Goal: Task Accomplishment & Management: Complete application form

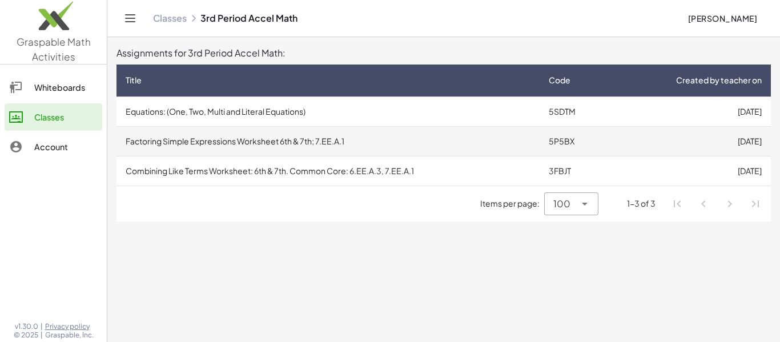
click at [228, 142] on td "Factoring Simple Expressions Worksheet 6th & 7th; 7.EE.A.1" at bounding box center [328, 141] width 423 height 30
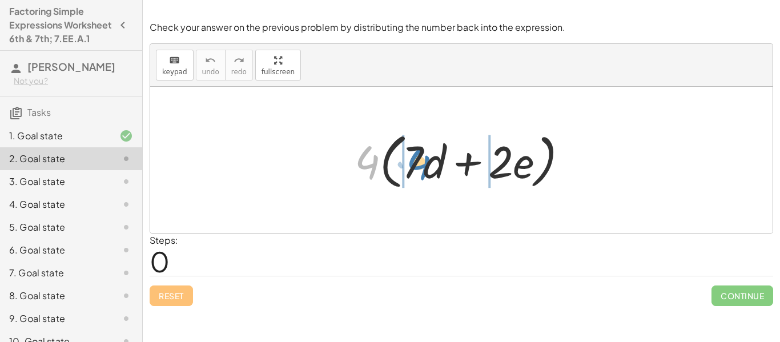
drag, startPoint x: 365, startPoint y: 169, endPoint x: 416, endPoint y: 170, distance: 50.9
click at [416, 170] on div at bounding box center [466, 160] width 234 height 66
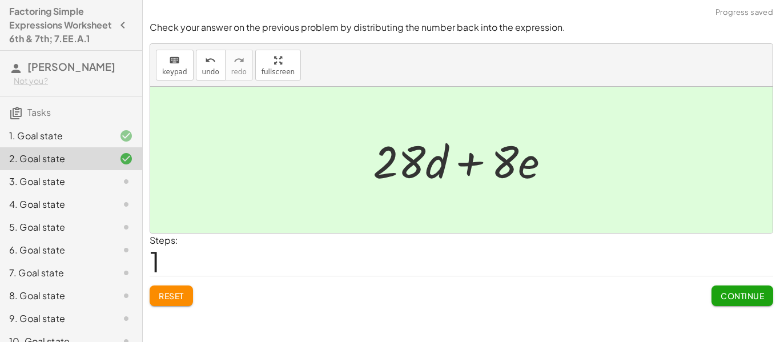
click at [724, 298] on span "Continue" at bounding box center [742, 296] width 43 height 10
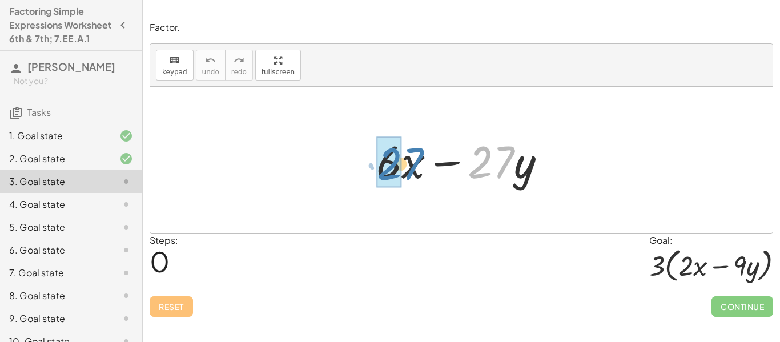
drag, startPoint x: 487, startPoint y: 163, endPoint x: 394, endPoint y: 165, distance: 93.1
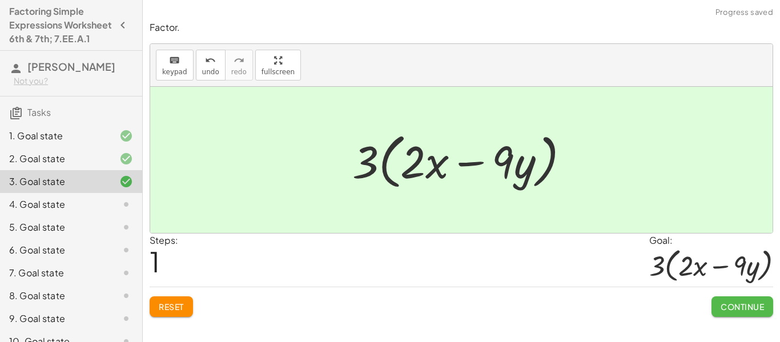
click at [727, 304] on span "Continue" at bounding box center [742, 307] width 43 height 10
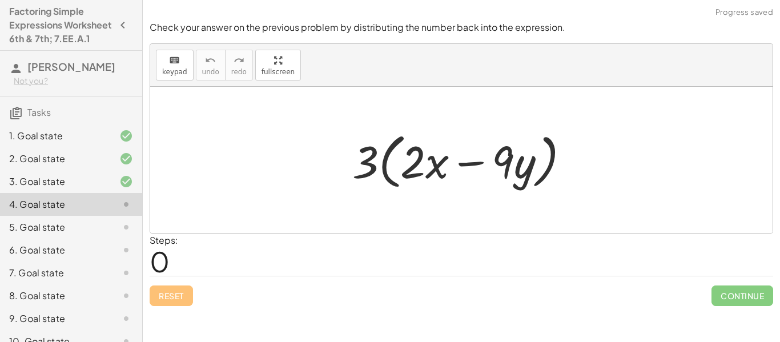
click at [715, 283] on div "Continue" at bounding box center [743, 292] width 62 height 30
drag, startPoint x: 366, startPoint y: 162, endPoint x: 415, endPoint y: 171, distance: 49.4
click at [415, 171] on div at bounding box center [466, 160] width 238 height 66
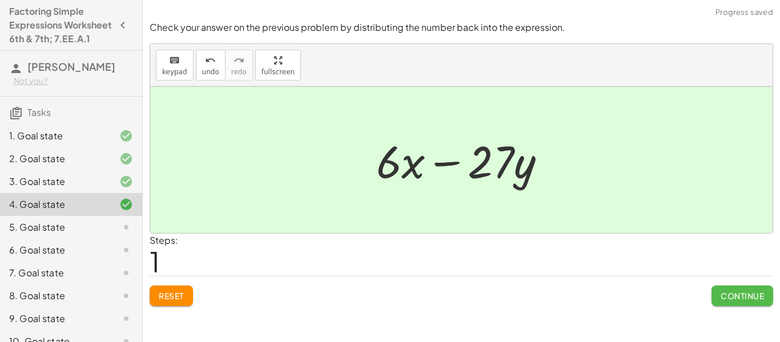
click at [742, 293] on span "Continue" at bounding box center [742, 296] width 43 height 10
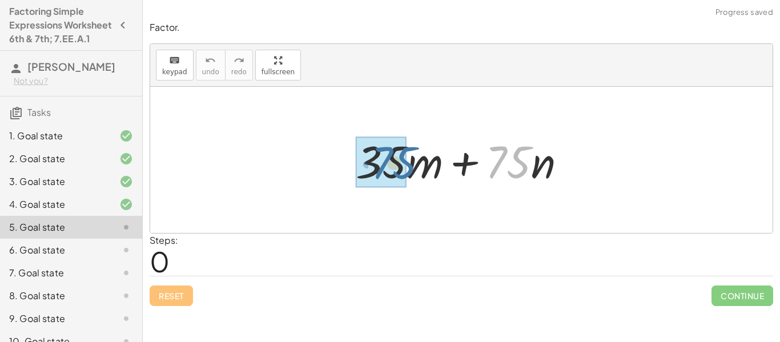
drag, startPoint x: 499, startPoint y: 159, endPoint x: 381, endPoint y: 160, distance: 117.7
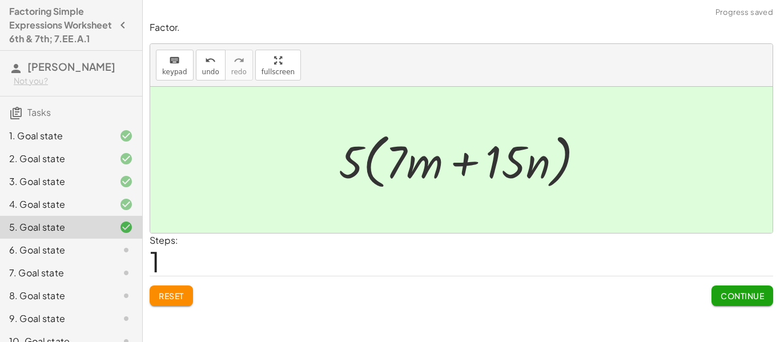
click at [717, 293] on button "Continue" at bounding box center [743, 296] width 62 height 21
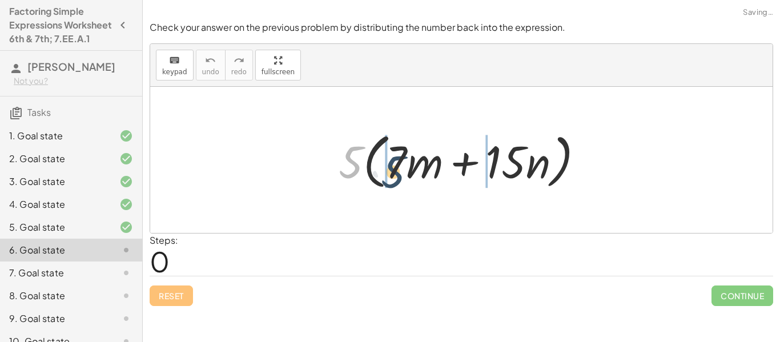
drag, startPoint x: 357, startPoint y: 165, endPoint x: 400, endPoint y: 172, distance: 44.0
click at [400, 172] on div at bounding box center [466, 160] width 266 height 66
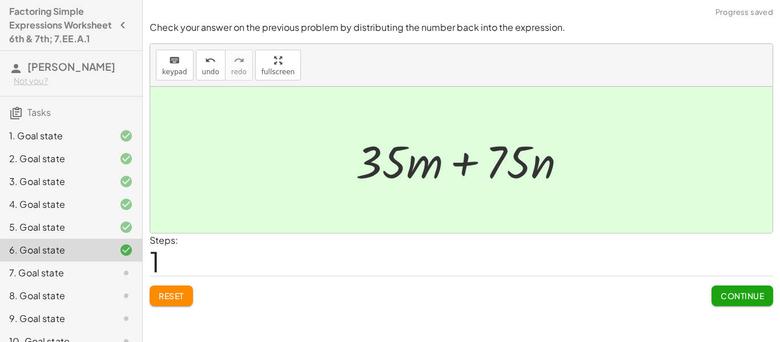
click at [737, 294] on span "Continue" at bounding box center [742, 296] width 43 height 10
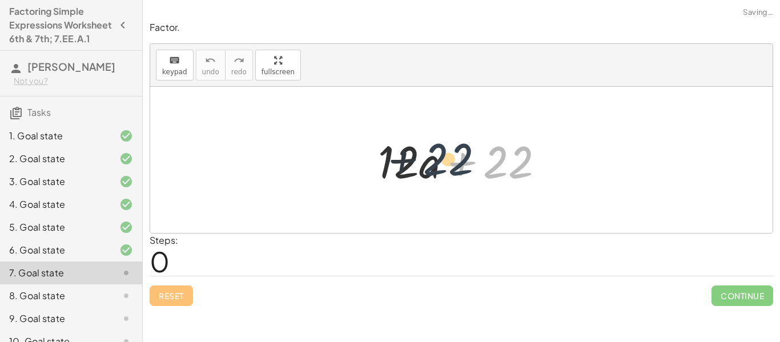
drag, startPoint x: 499, startPoint y: 162, endPoint x: 423, endPoint y: 159, distance: 75.5
click at [423, 159] on div at bounding box center [466, 160] width 187 height 59
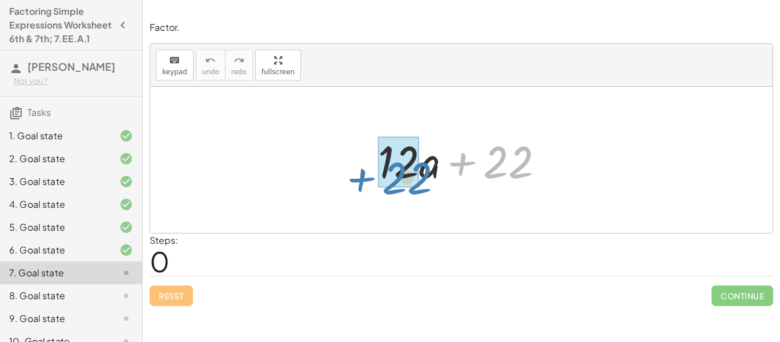
drag, startPoint x: 492, startPoint y: 169, endPoint x: 388, endPoint y: 174, distance: 104.1
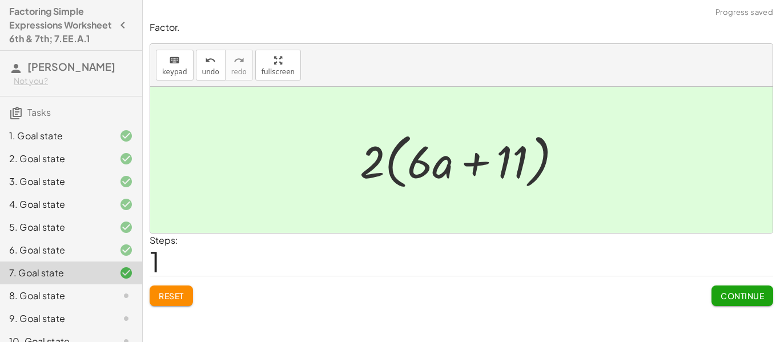
click at [715, 290] on button "Continue" at bounding box center [743, 296] width 62 height 21
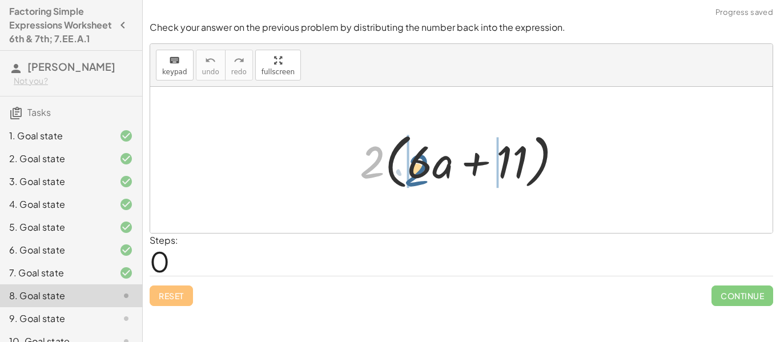
drag, startPoint x: 377, startPoint y: 159, endPoint x: 423, endPoint y: 165, distance: 46.0
click at [423, 165] on div at bounding box center [465, 160] width 223 height 66
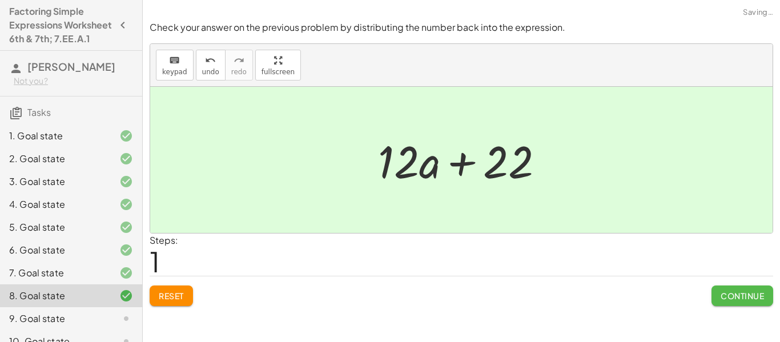
click at [718, 302] on button "Continue" at bounding box center [743, 296] width 62 height 21
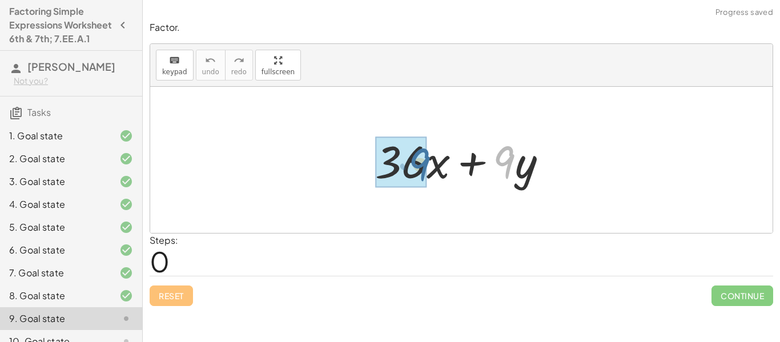
drag, startPoint x: 511, startPoint y: 159, endPoint x: 420, endPoint y: 161, distance: 91.4
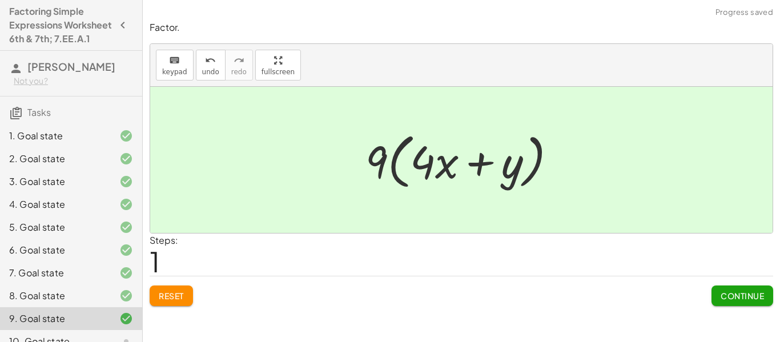
click at [719, 294] on button "Continue" at bounding box center [743, 296] width 62 height 21
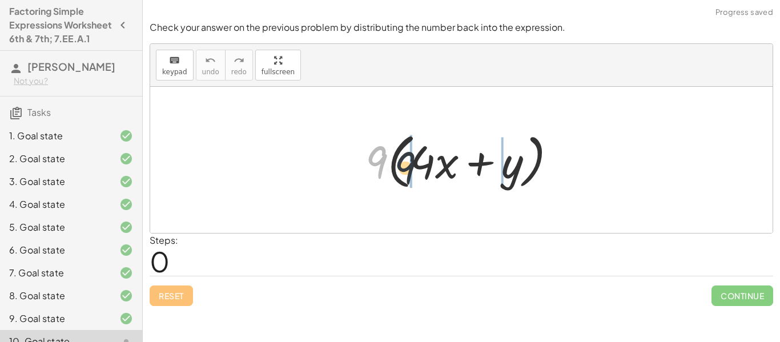
drag, startPoint x: 382, startPoint y: 166, endPoint x: 421, endPoint y: 169, distance: 39.0
click at [421, 169] on div at bounding box center [466, 160] width 212 height 66
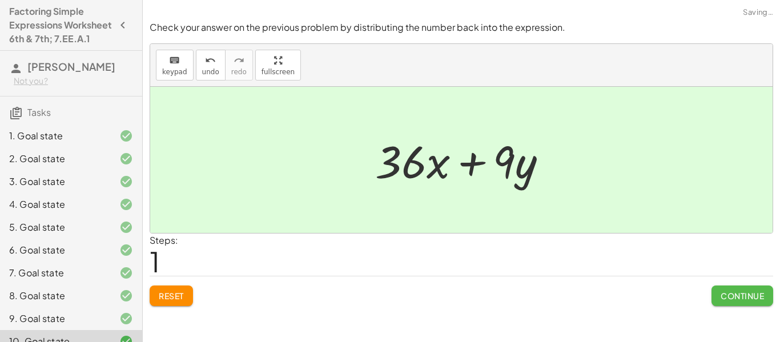
click at [739, 291] on span "Continue" at bounding box center [742, 296] width 43 height 10
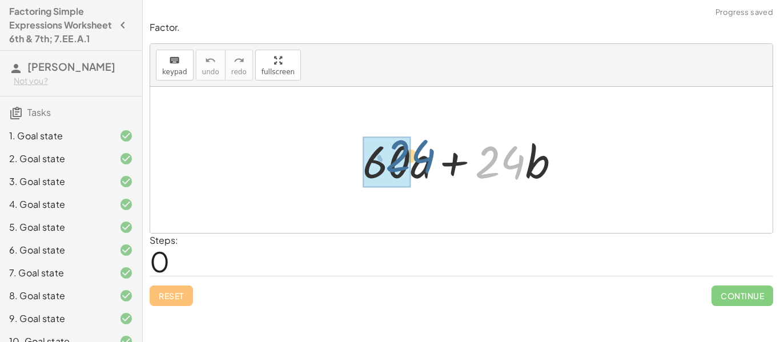
drag, startPoint x: 488, startPoint y: 178, endPoint x: 396, endPoint y: 171, distance: 92.8
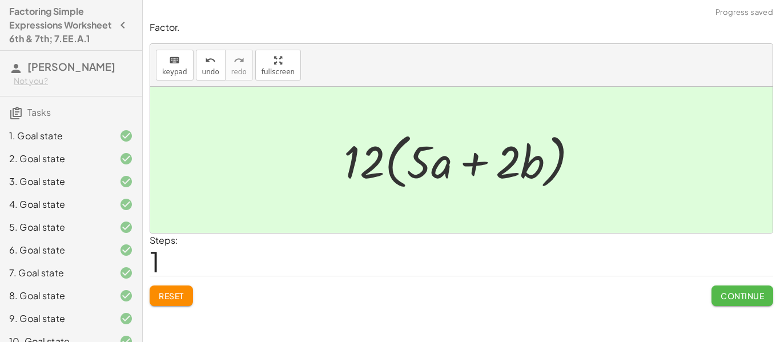
click at [731, 289] on button "Continue" at bounding box center [743, 296] width 62 height 21
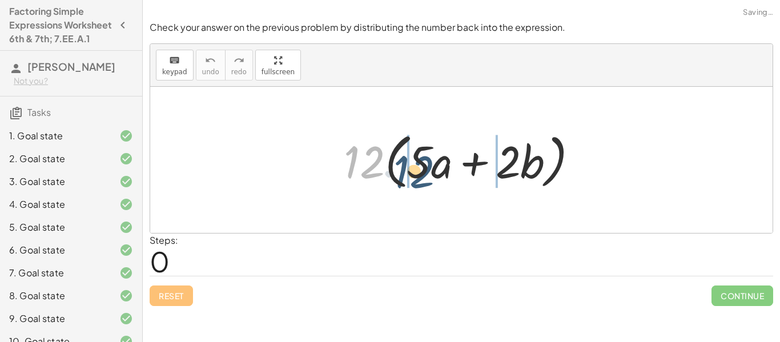
drag, startPoint x: 354, startPoint y: 156, endPoint x: 412, endPoint y: 163, distance: 58.7
click at [412, 163] on div at bounding box center [465, 160] width 255 height 66
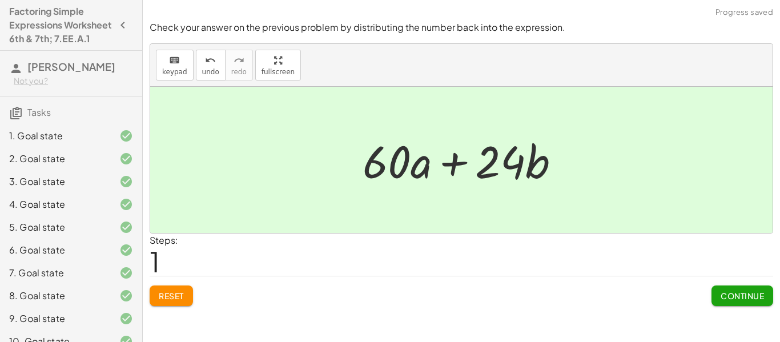
click at [739, 305] on button "Continue" at bounding box center [743, 296] width 62 height 21
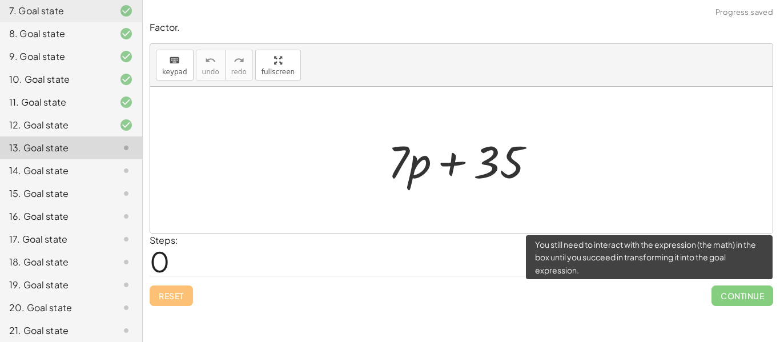
scroll to position [303, 0]
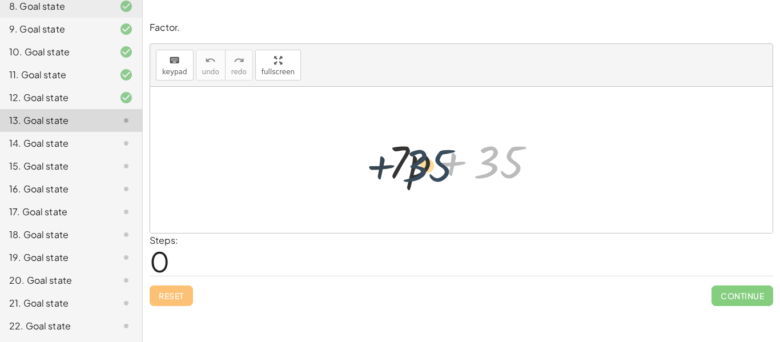
drag, startPoint x: 496, startPoint y: 165, endPoint x: 422, endPoint y: 169, distance: 74.4
click at [422, 169] on div at bounding box center [465, 160] width 167 height 59
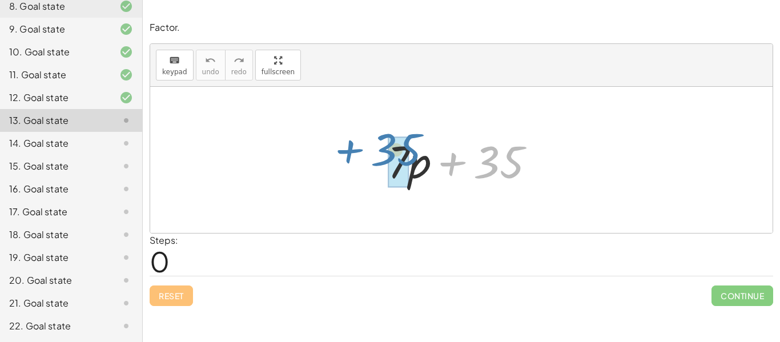
drag, startPoint x: 493, startPoint y: 163, endPoint x: 389, endPoint y: 151, distance: 104.7
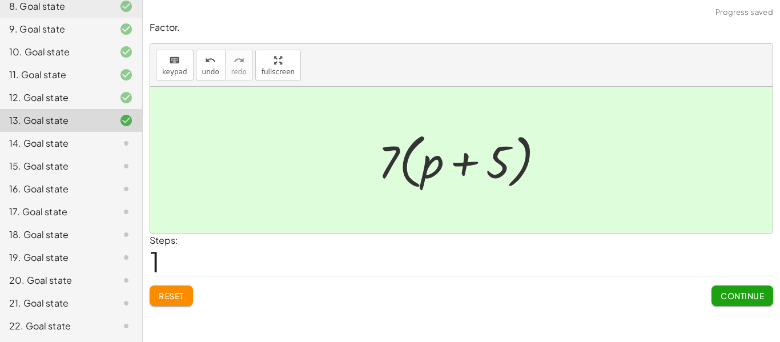
click at [728, 293] on span "Continue" at bounding box center [742, 296] width 43 height 10
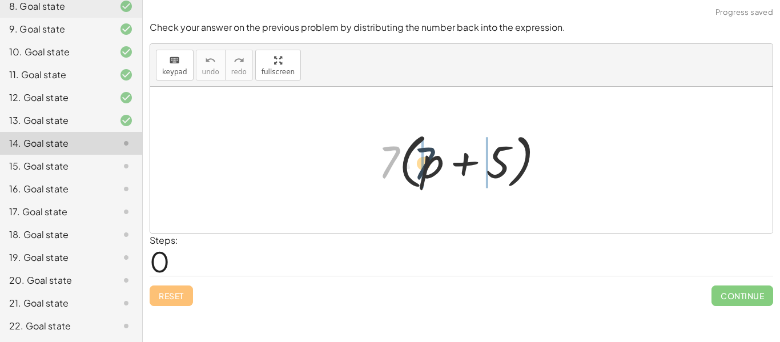
drag, startPoint x: 389, startPoint y: 165, endPoint x: 425, endPoint y: 164, distance: 36.0
click at [425, 164] on div at bounding box center [466, 160] width 187 height 66
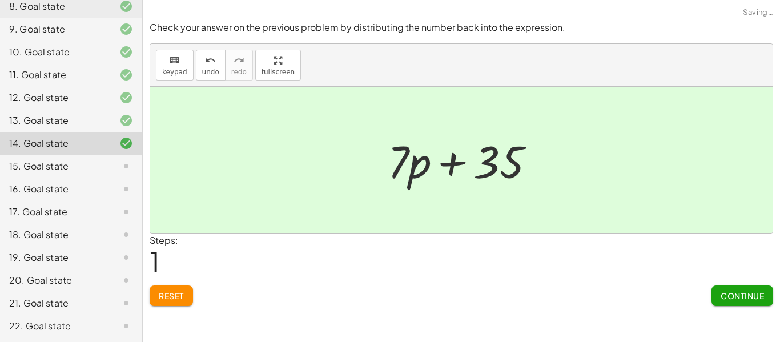
click at [728, 297] on span "Continue" at bounding box center [742, 296] width 43 height 10
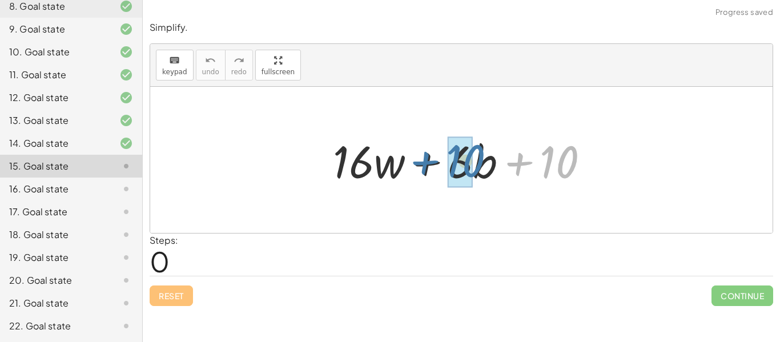
drag, startPoint x: 554, startPoint y: 166, endPoint x: 460, endPoint y: 165, distance: 93.7
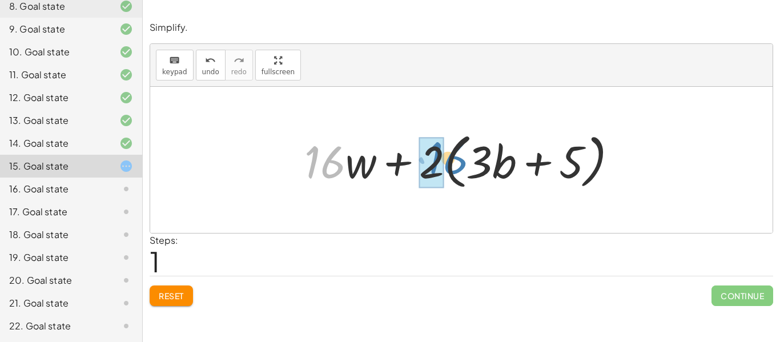
drag, startPoint x: 326, startPoint y: 167, endPoint x: 448, endPoint y: 168, distance: 122.8
click at [448, 168] on div at bounding box center [466, 160] width 334 height 66
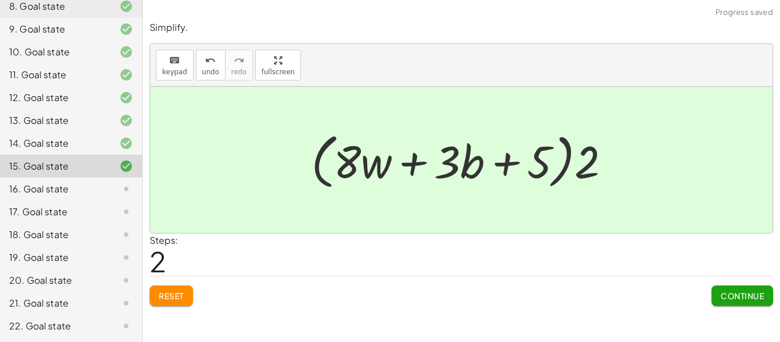
click at [739, 291] on span "Continue" at bounding box center [742, 296] width 43 height 10
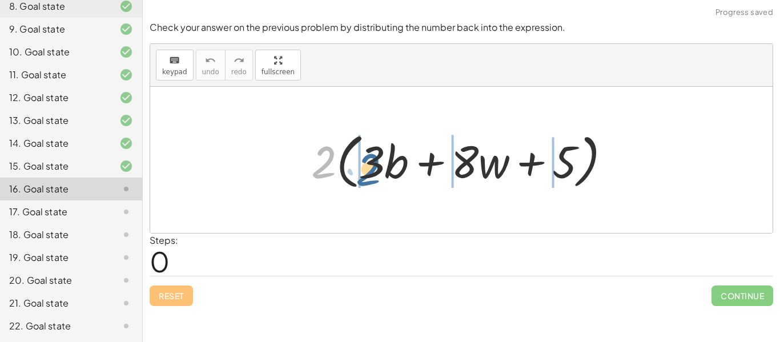
drag, startPoint x: 321, startPoint y: 164, endPoint x: 365, endPoint y: 169, distance: 43.7
click at [365, 169] on div at bounding box center [466, 160] width 320 height 66
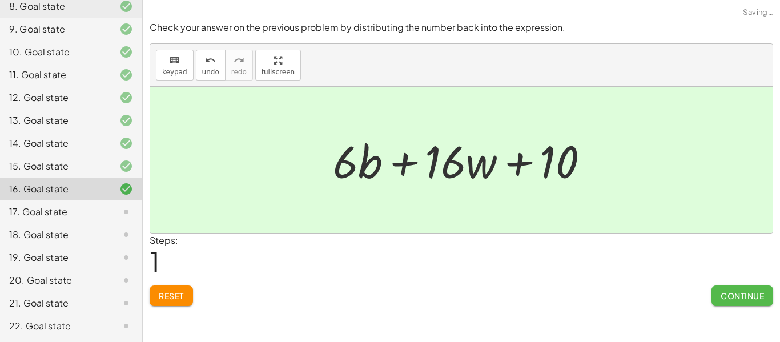
click at [746, 294] on span "Continue" at bounding box center [742, 296] width 43 height 10
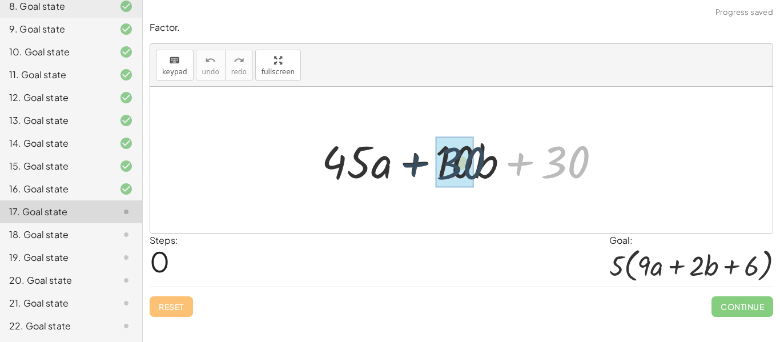
drag, startPoint x: 570, startPoint y: 155, endPoint x: 459, endPoint y: 157, distance: 110.3
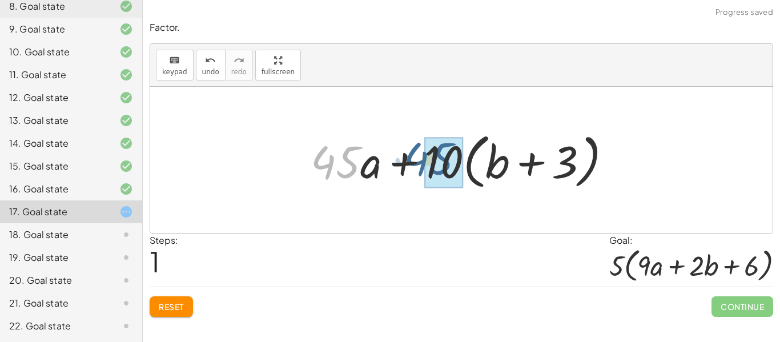
drag, startPoint x: 333, startPoint y: 172, endPoint x: 428, endPoint y: 169, distance: 95.5
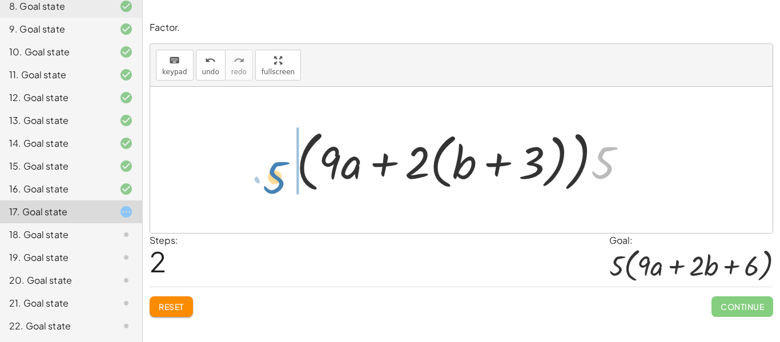
drag, startPoint x: 596, startPoint y: 163, endPoint x: 266, endPoint y: 168, distance: 330.3
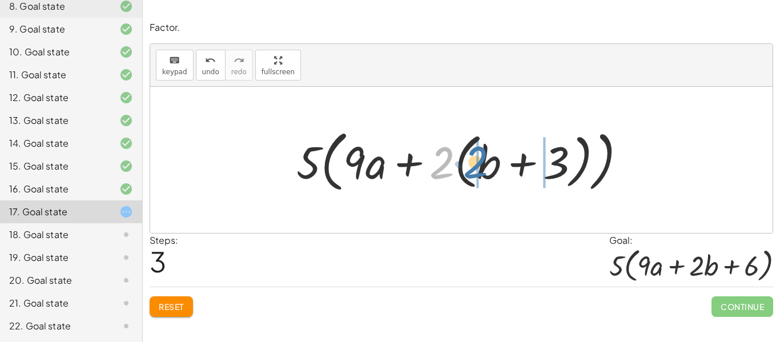
drag, startPoint x: 441, startPoint y: 170, endPoint x: 475, endPoint y: 169, distance: 33.7
click at [475, 169] on div at bounding box center [466, 160] width 351 height 73
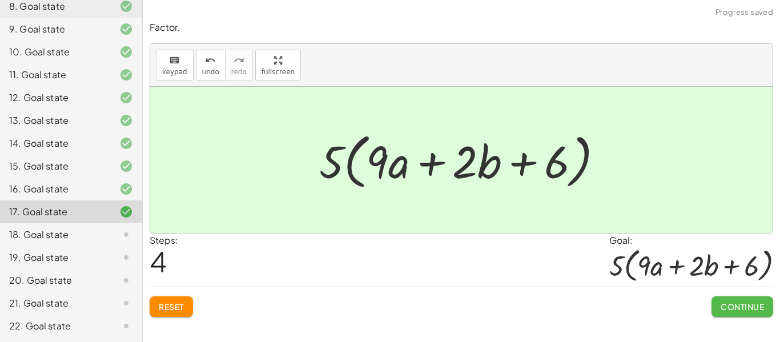
click at [738, 309] on span "Continue" at bounding box center [742, 307] width 43 height 10
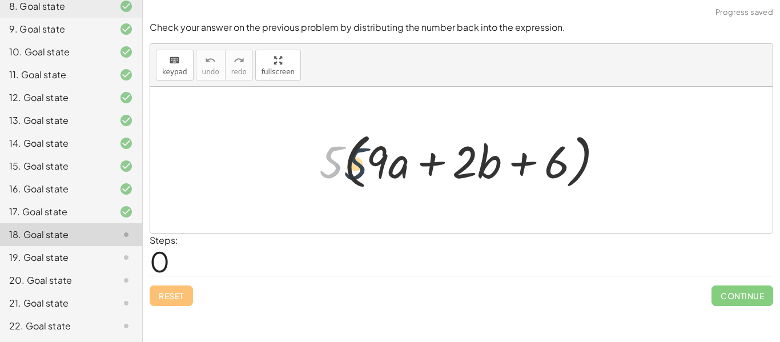
drag, startPoint x: 330, startPoint y: 169, endPoint x: 362, endPoint y: 170, distance: 31.4
click at [362, 170] on div at bounding box center [466, 160] width 305 height 66
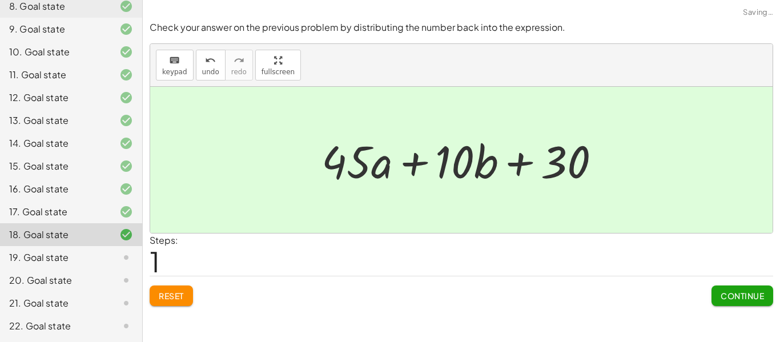
click at [745, 297] on span "Continue" at bounding box center [742, 296] width 43 height 10
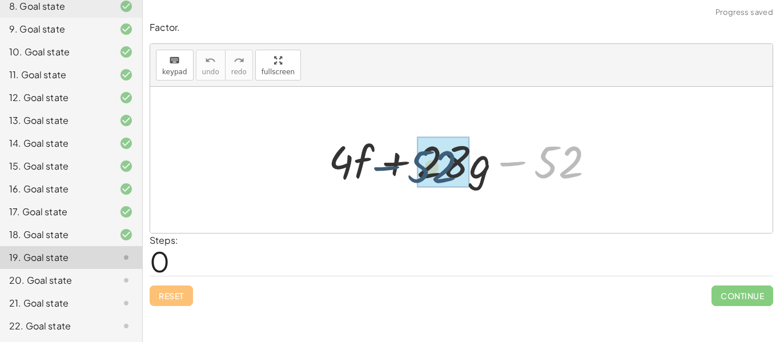
drag, startPoint x: 559, startPoint y: 166, endPoint x: 431, endPoint y: 170, distance: 127.5
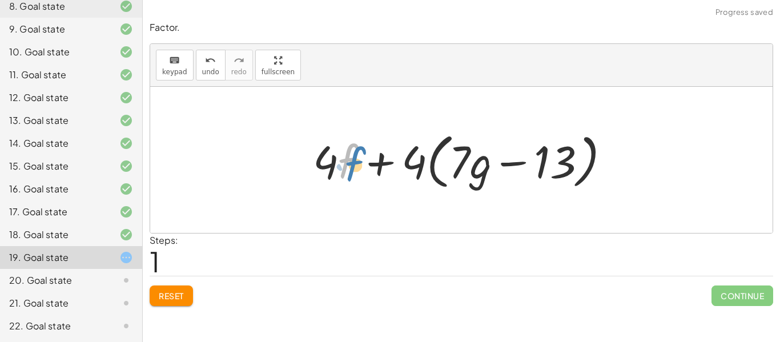
click at [345, 155] on div at bounding box center [466, 160] width 318 height 66
drag, startPoint x: 326, startPoint y: 156, endPoint x: 405, endPoint y: 156, distance: 79.4
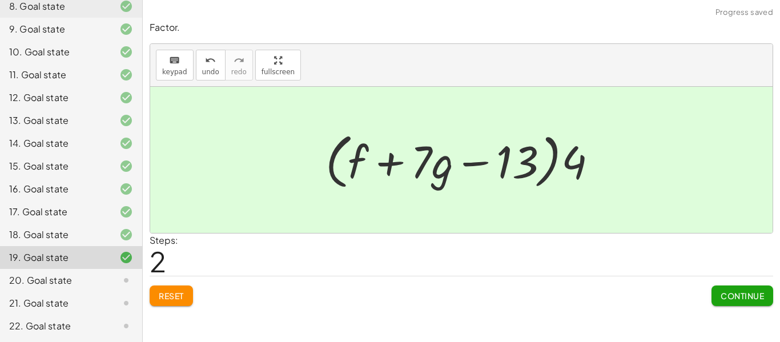
click at [732, 293] on span "Continue" at bounding box center [742, 296] width 43 height 10
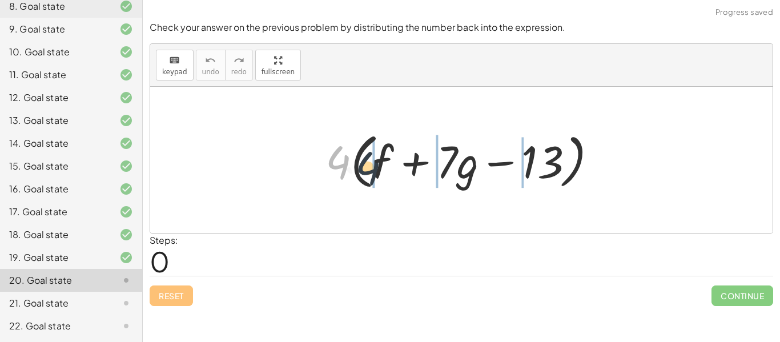
drag, startPoint x: 336, startPoint y: 161, endPoint x: 369, endPoint y: 162, distance: 33.2
click at [369, 162] on div at bounding box center [466, 160] width 293 height 66
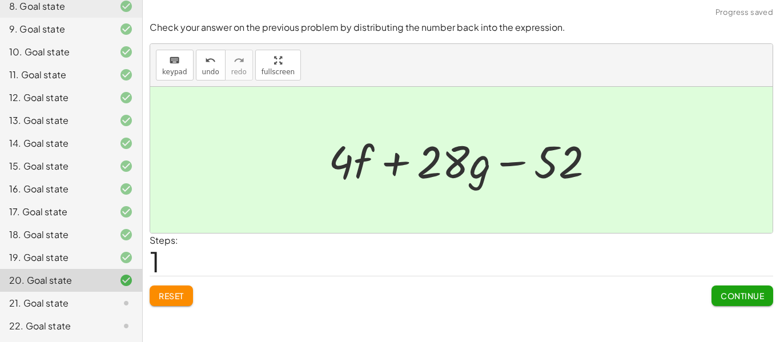
click at [739, 295] on span "Continue" at bounding box center [742, 296] width 43 height 10
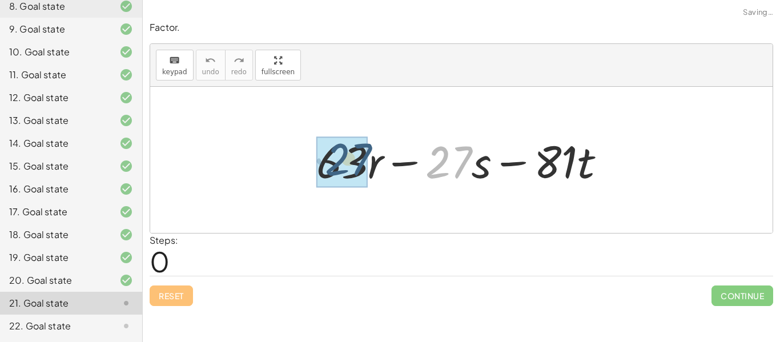
drag, startPoint x: 452, startPoint y: 163, endPoint x: 352, endPoint y: 162, distance: 100.6
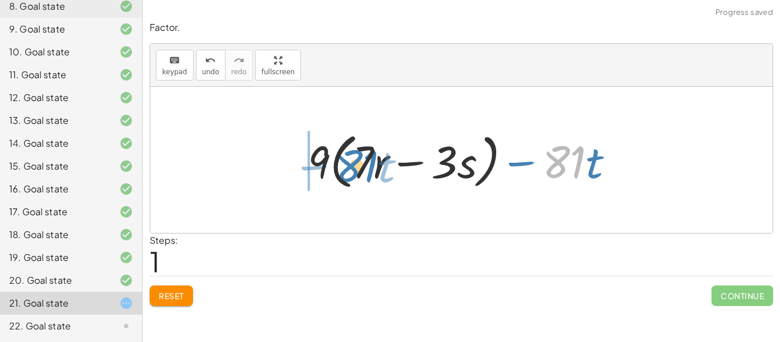
drag, startPoint x: 571, startPoint y: 168, endPoint x: 363, endPoint y: 171, distance: 208.0
click at [363, 171] on div at bounding box center [465, 160] width 327 height 66
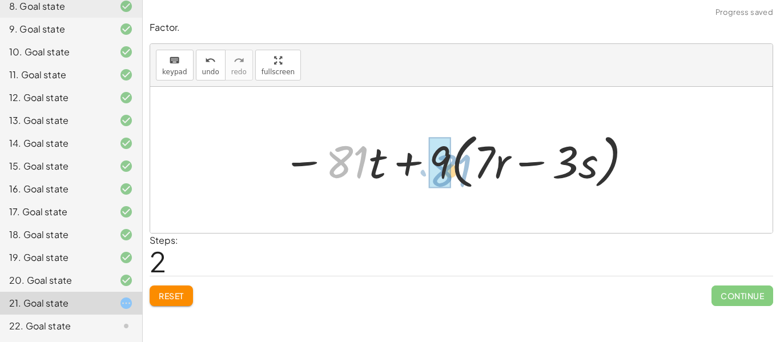
drag, startPoint x: 333, startPoint y: 166, endPoint x: 430, endPoint y: 168, distance: 97.2
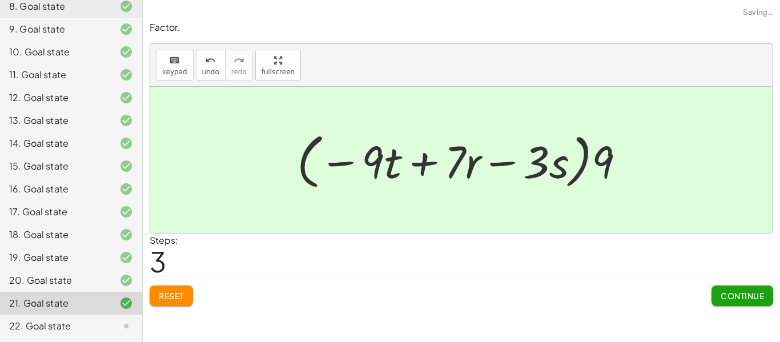
click at [732, 288] on button "Continue" at bounding box center [743, 296] width 62 height 21
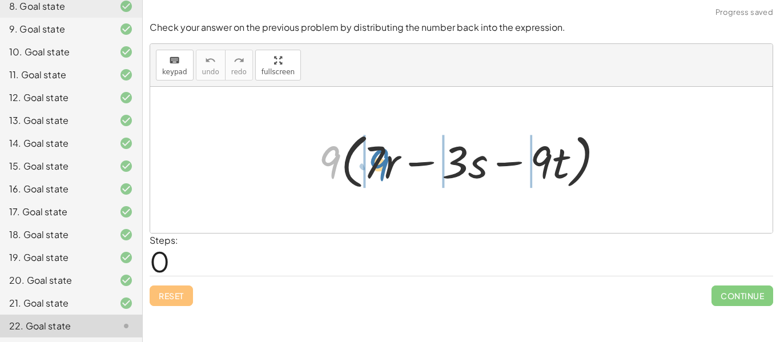
drag, startPoint x: 326, startPoint y: 175, endPoint x: 374, endPoint y: 177, distance: 48.6
click at [374, 177] on div at bounding box center [466, 160] width 306 height 66
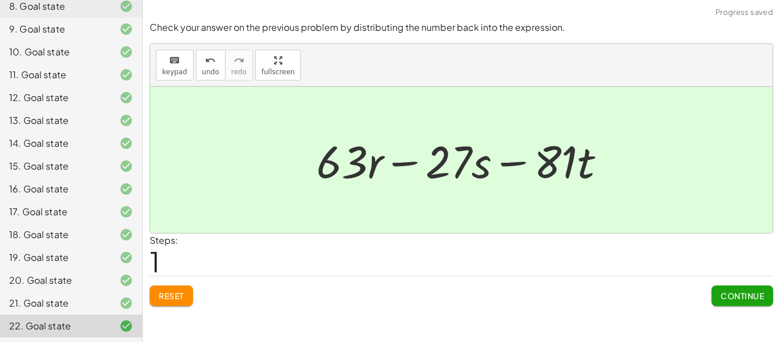
click at [736, 297] on span "Continue" at bounding box center [742, 296] width 43 height 10
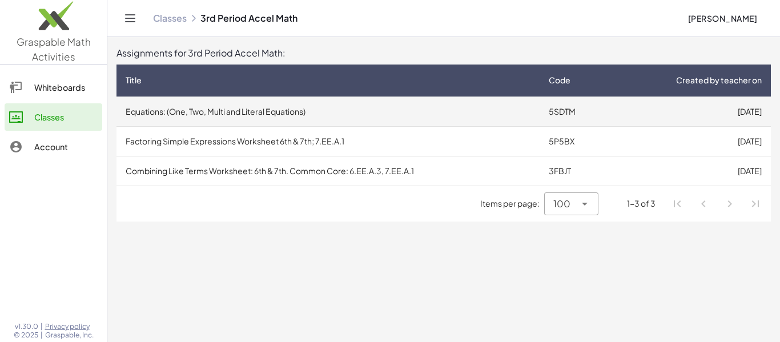
click at [404, 118] on td "Equations: (One, Two, Multi and Literal Equations)" at bounding box center [328, 112] width 423 height 30
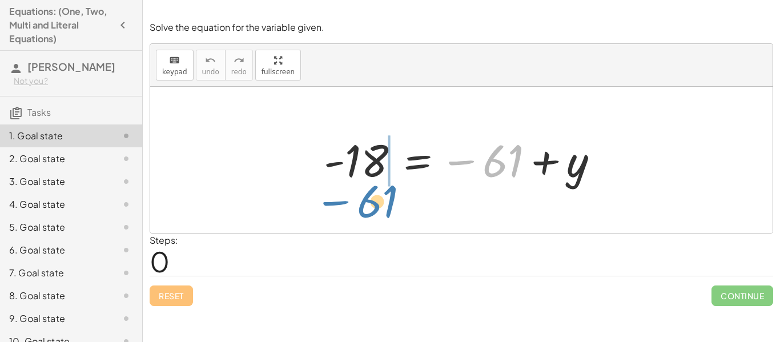
drag, startPoint x: 503, startPoint y: 169, endPoint x: 378, endPoint y: 209, distance: 131.9
click at [378, 209] on div "− 61 - 18 = − 61 + y" at bounding box center [461, 160] width 623 height 146
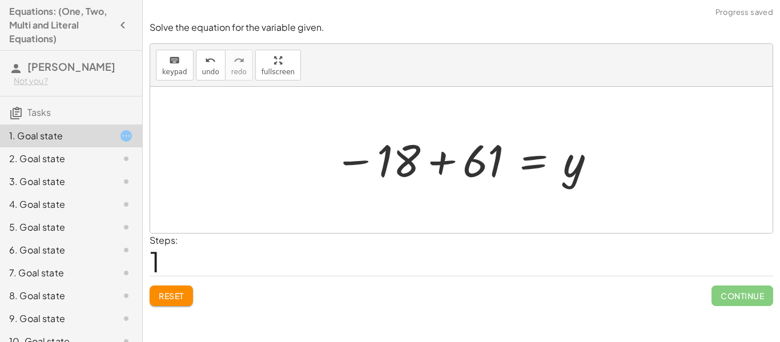
click at [441, 160] on div at bounding box center [466, 160] width 274 height 57
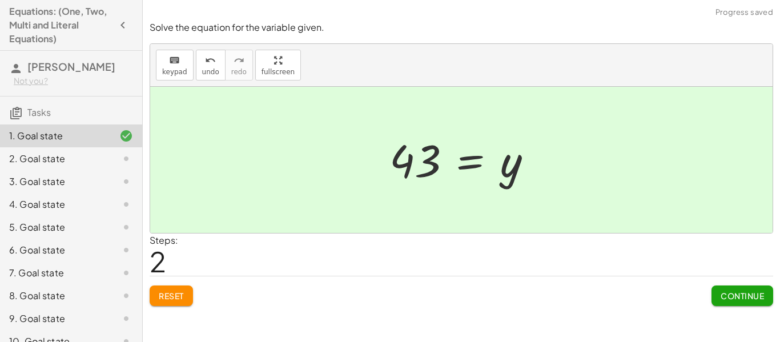
click at [738, 300] on span "Continue" at bounding box center [742, 296] width 43 height 10
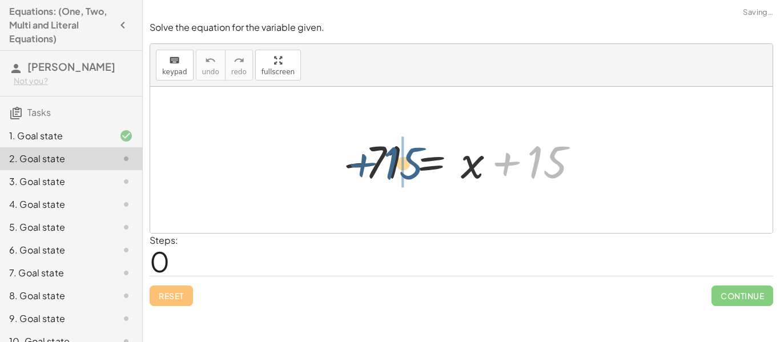
drag, startPoint x: 539, startPoint y: 173, endPoint x: 393, endPoint y: 174, distance: 146.3
click at [393, 174] on div at bounding box center [465, 160] width 255 height 59
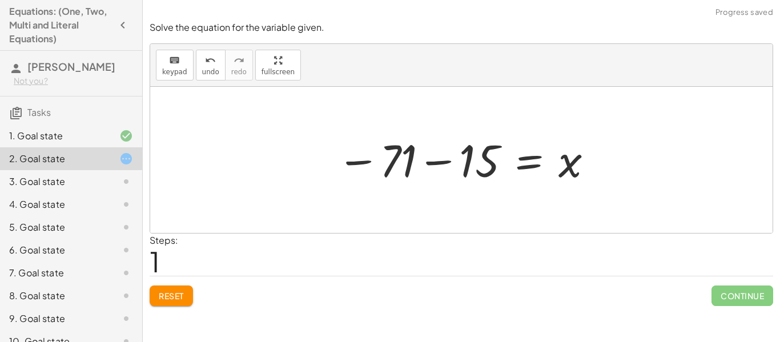
click at [436, 163] on div at bounding box center [465, 160] width 269 height 57
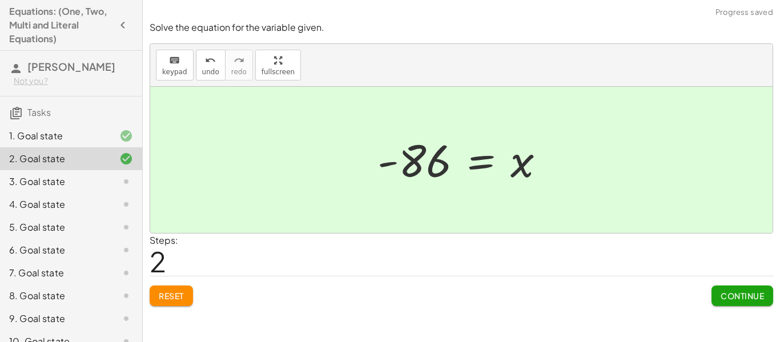
click at [731, 293] on span "Continue" at bounding box center [742, 296] width 43 height 10
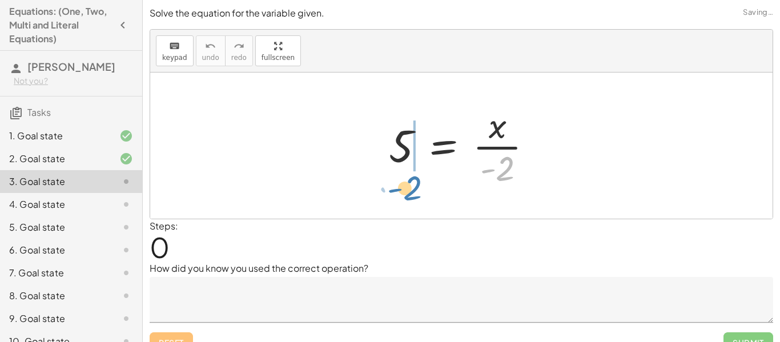
drag, startPoint x: 508, startPoint y: 172, endPoint x: 416, endPoint y: 190, distance: 94.2
click at [416, 190] on div "· - 2 5 = · x · - 2" at bounding box center [461, 146] width 179 height 94
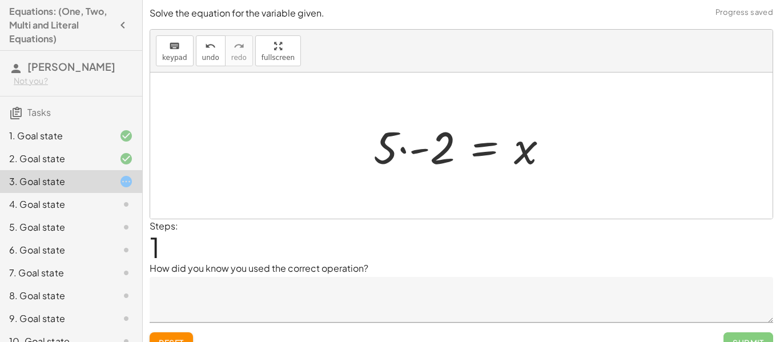
click at [415, 147] on div at bounding box center [466, 146] width 196 height 59
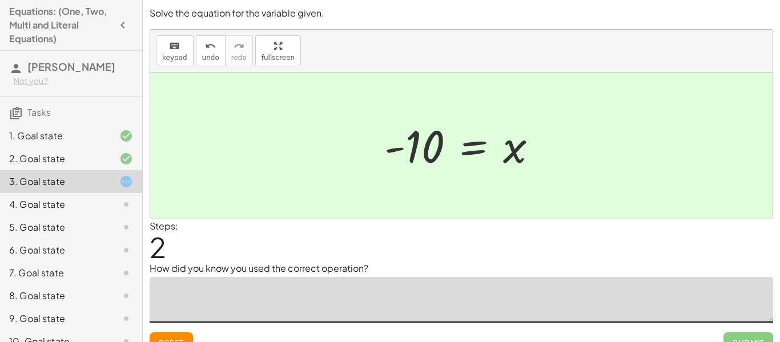
click at [223, 294] on textarea at bounding box center [462, 300] width 624 height 46
click at [218, 292] on textarea "**********" at bounding box center [462, 300] width 624 height 46
click at [313, 300] on textarea "**********" at bounding box center [462, 300] width 624 height 46
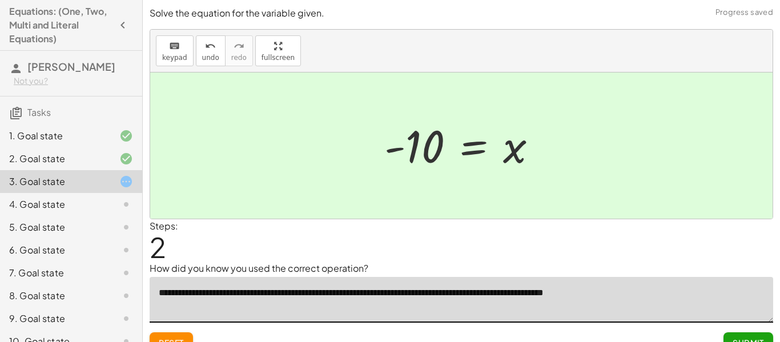
click at [540, 297] on textarea "**********" at bounding box center [462, 300] width 624 height 46
click at [679, 294] on textarea "**********" at bounding box center [462, 300] width 624 height 46
drag, startPoint x: 682, startPoint y: 293, endPoint x: 746, endPoint y: 313, distance: 67.0
click at [746, 313] on textarea "**********" at bounding box center [462, 300] width 624 height 46
click at [191, 310] on textarea "**********" at bounding box center [462, 300] width 624 height 46
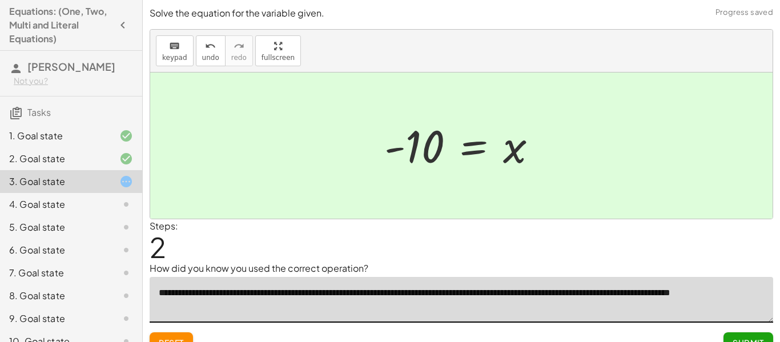
click at [200, 303] on textarea "**********" at bounding box center [462, 300] width 624 height 46
click at [243, 308] on textarea "**********" at bounding box center [462, 300] width 624 height 46
type textarea "**********"
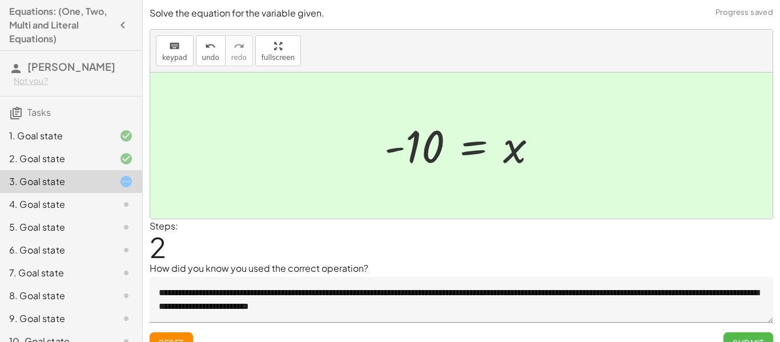
click at [733, 340] on span "Submit" at bounding box center [748, 343] width 31 height 10
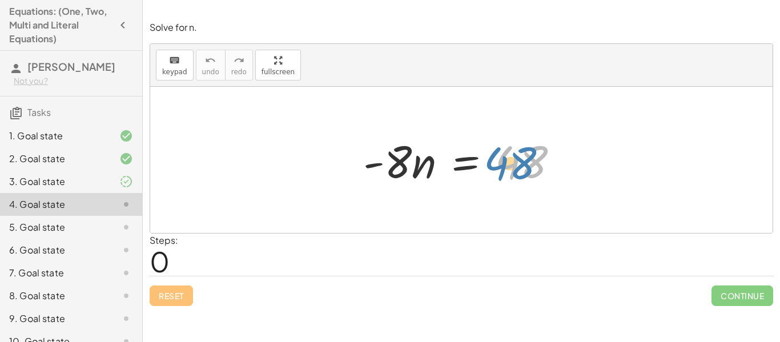
drag, startPoint x: 527, startPoint y: 160, endPoint x: 520, endPoint y: 161, distance: 7.5
click at [520, 161] on div at bounding box center [466, 160] width 217 height 59
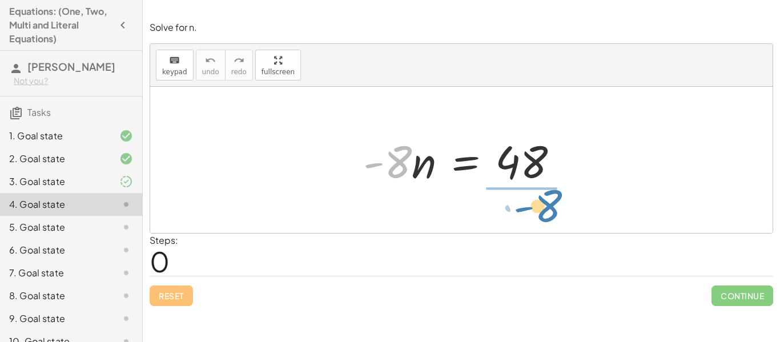
drag, startPoint x: 403, startPoint y: 171, endPoint x: 547, endPoint y: 217, distance: 150.7
click at [547, 217] on div "· - 8 · - 8 · n = 48" at bounding box center [461, 160] width 623 height 146
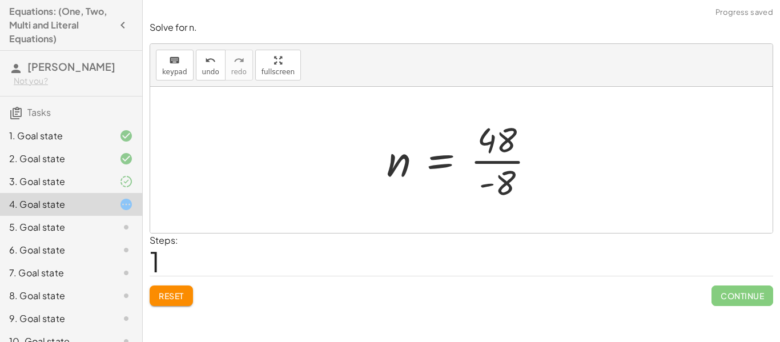
click at [508, 159] on div at bounding box center [466, 160] width 170 height 88
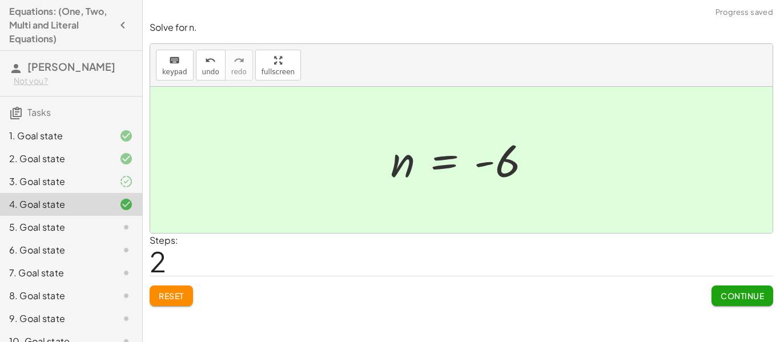
click at [736, 298] on span "Continue" at bounding box center [742, 296] width 43 height 10
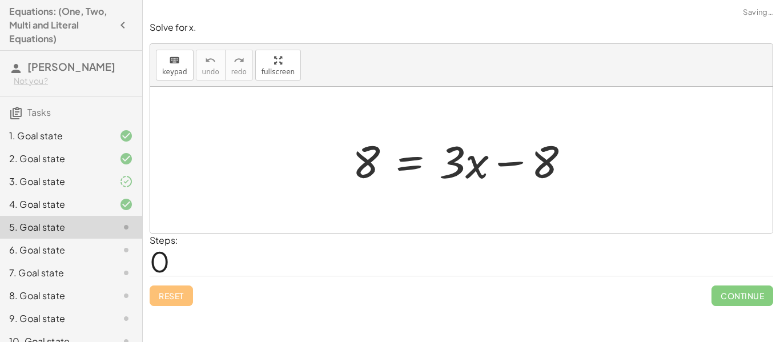
click at [116, 187] on div at bounding box center [117, 182] width 32 height 14
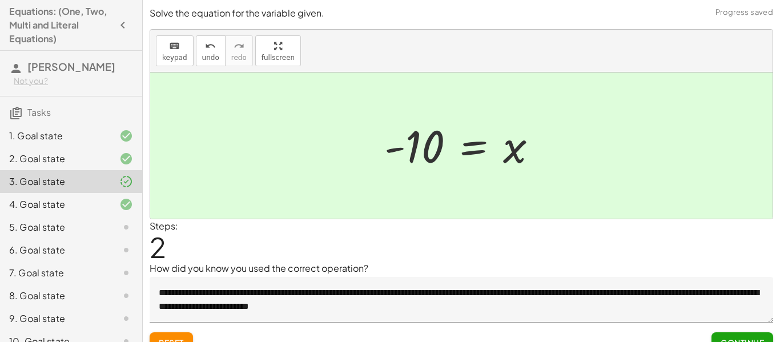
click at [122, 225] on icon at bounding box center [126, 228] width 14 height 14
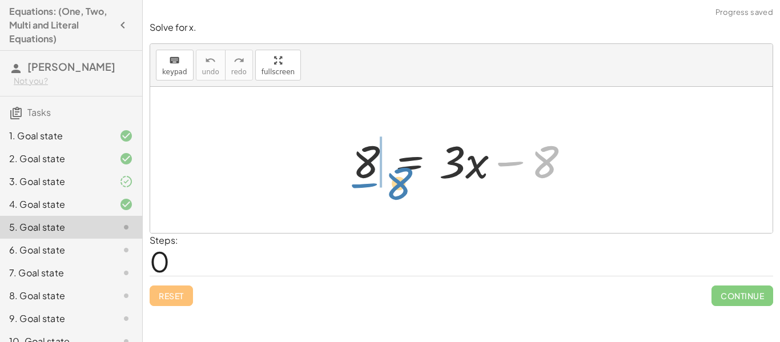
drag, startPoint x: 548, startPoint y: 159, endPoint x: 406, endPoint y: 173, distance: 143.0
click at [406, 173] on div at bounding box center [466, 160] width 238 height 59
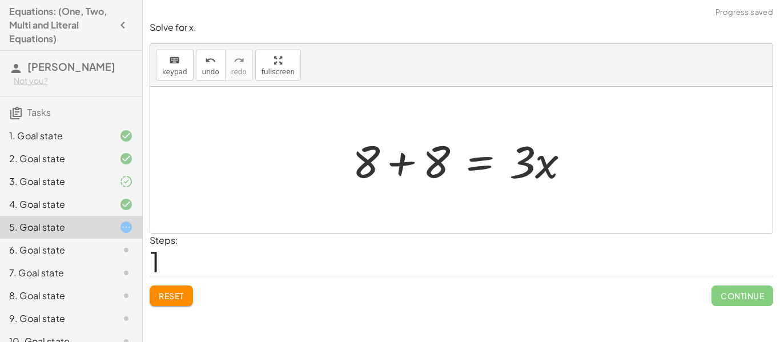
click at [403, 167] on div at bounding box center [466, 160] width 238 height 59
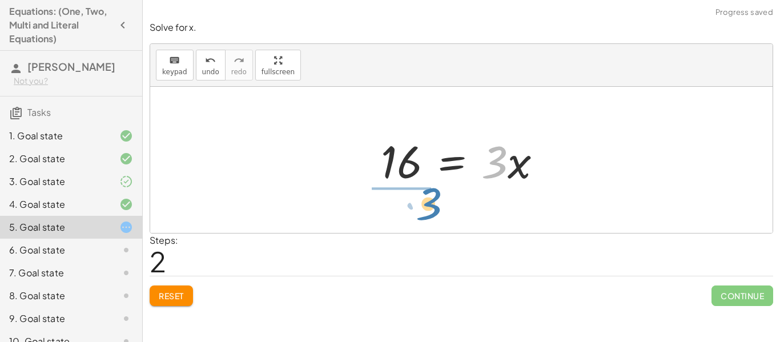
drag, startPoint x: 495, startPoint y: 172, endPoint x: 420, endPoint y: 214, distance: 85.7
click at [420, 214] on div "8 = + · 3 · x − 8 + 8 + 8 = · 3 · x · 3 = · 3 · x 16" at bounding box center [461, 160] width 623 height 146
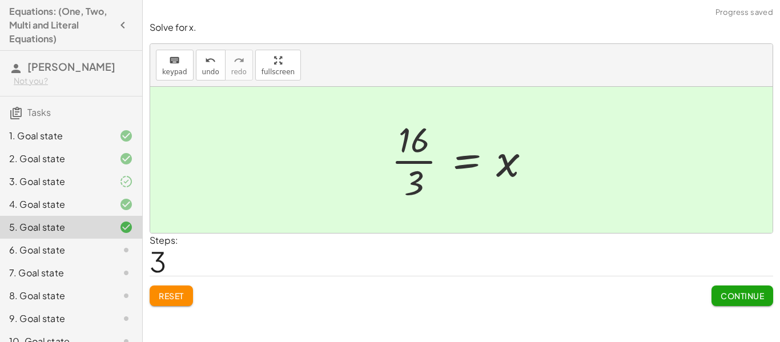
click at [400, 163] on div at bounding box center [466, 160] width 160 height 88
click at [725, 301] on span "Continue" at bounding box center [742, 296] width 43 height 10
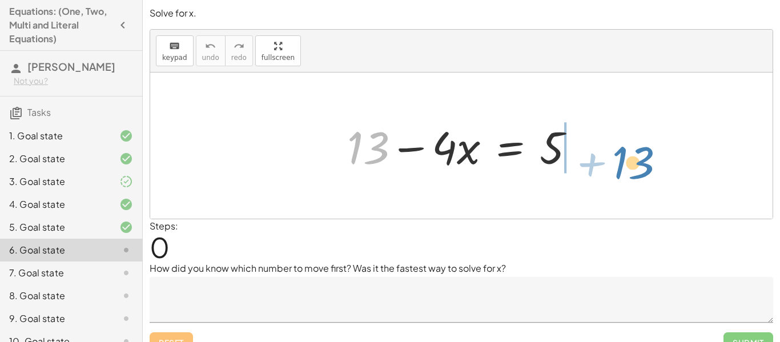
drag, startPoint x: 374, startPoint y: 142, endPoint x: 634, endPoint y: 143, distance: 260.0
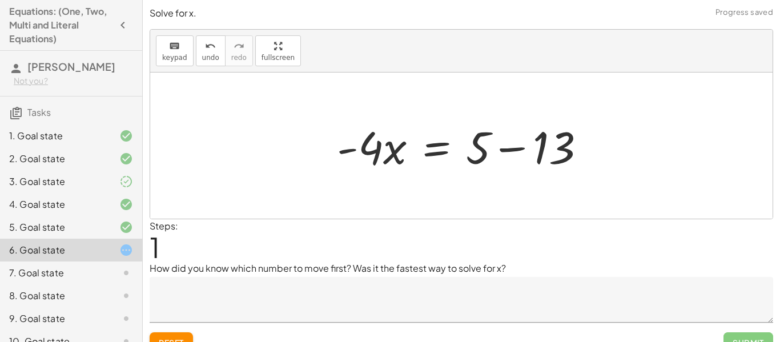
click at [514, 151] on div at bounding box center [466, 146] width 270 height 59
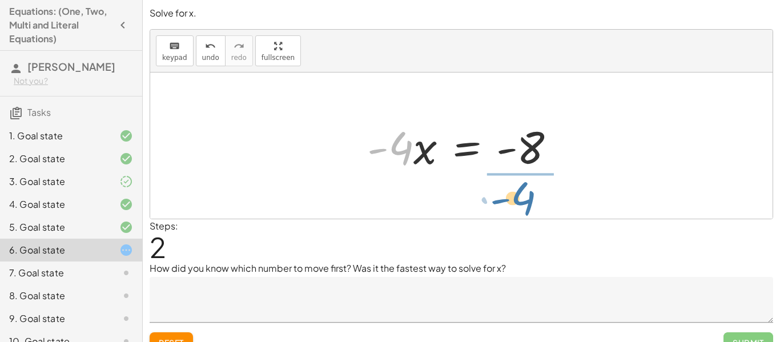
drag, startPoint x: 399, startPoint y: 154, endPoint x: 524, endPoint y: 203, distance: 134.4
click at [524, 203] on div "+ 13 − · 4 · x = 5 · - 4 · x = + 5 − 13 · - 4 · 4 · x = - - 8" at bounding box center [461, 146] width 623 height 146
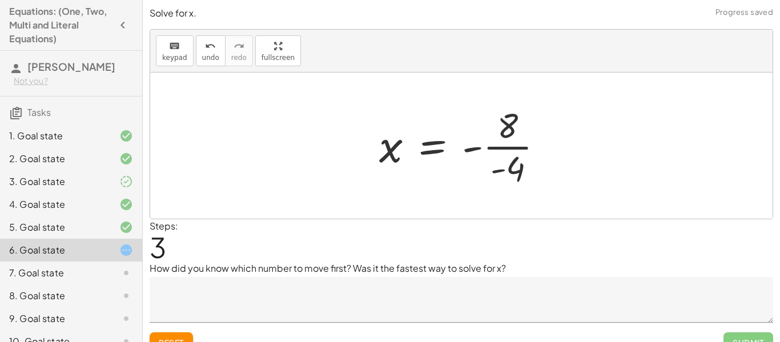
click at [513, 150] on div at bounding box center [466, 146] width 185 height 88
click at [487, 151] on div at bounding box center [465, 146] width 181 height 57
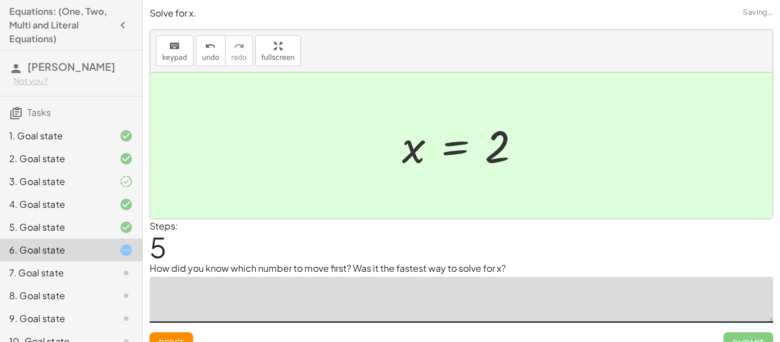
click at [273, 307] on textarea at bounding box center [462, 300] width 624 height 46
type textarea "*"
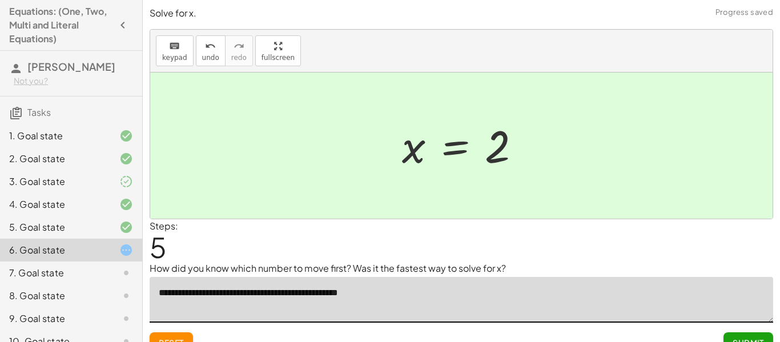
click at [297, 298] on textarea "**********" at bounding box center [462, 300] width 624 height 46
click at [426, 306] on textarea "**********" at bounding box center [462, 300] width 624 height 46
click at [531, 298] on textarea "**********" at bounding box center [462, 300] width 624 height 46
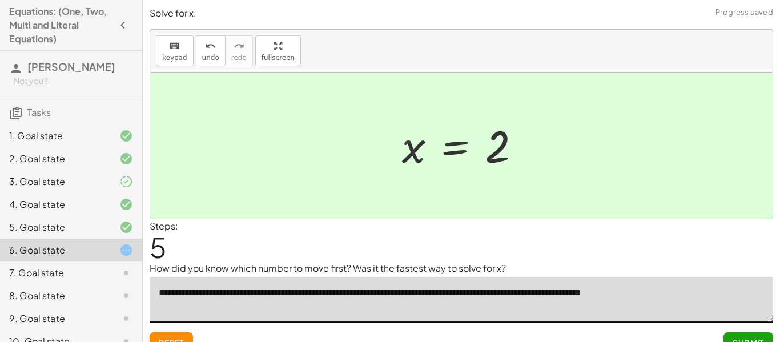
click at [624, 297] on textarea "**********" at bounding box center [462, 300] width 624 height 46
click at [728, 298] on textarea "**********" at bounding box center [462, 300] width 624 height 46
click at [698, 298] on textarea "**********" at bounding box center [462, 300] width 624 height 46
click at [718, 294] on textarea "**********" at bounding box center [462, 300] width 624 height 46
type textarea "**********"
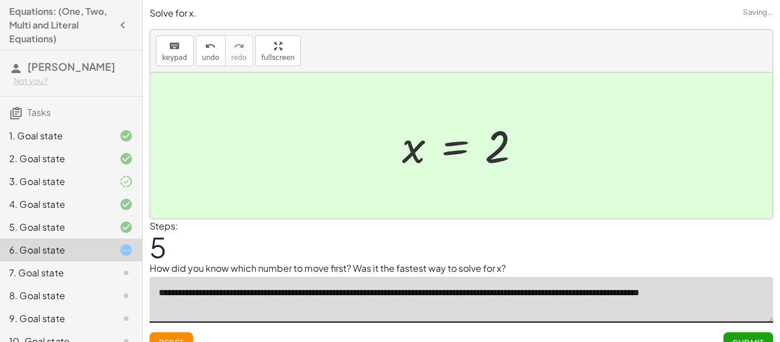
click at [767, 295] on textarea "**********" at bounding box center [462, 300] width 624 height 46
